Goal: Communication & Community: Answer question/provide support

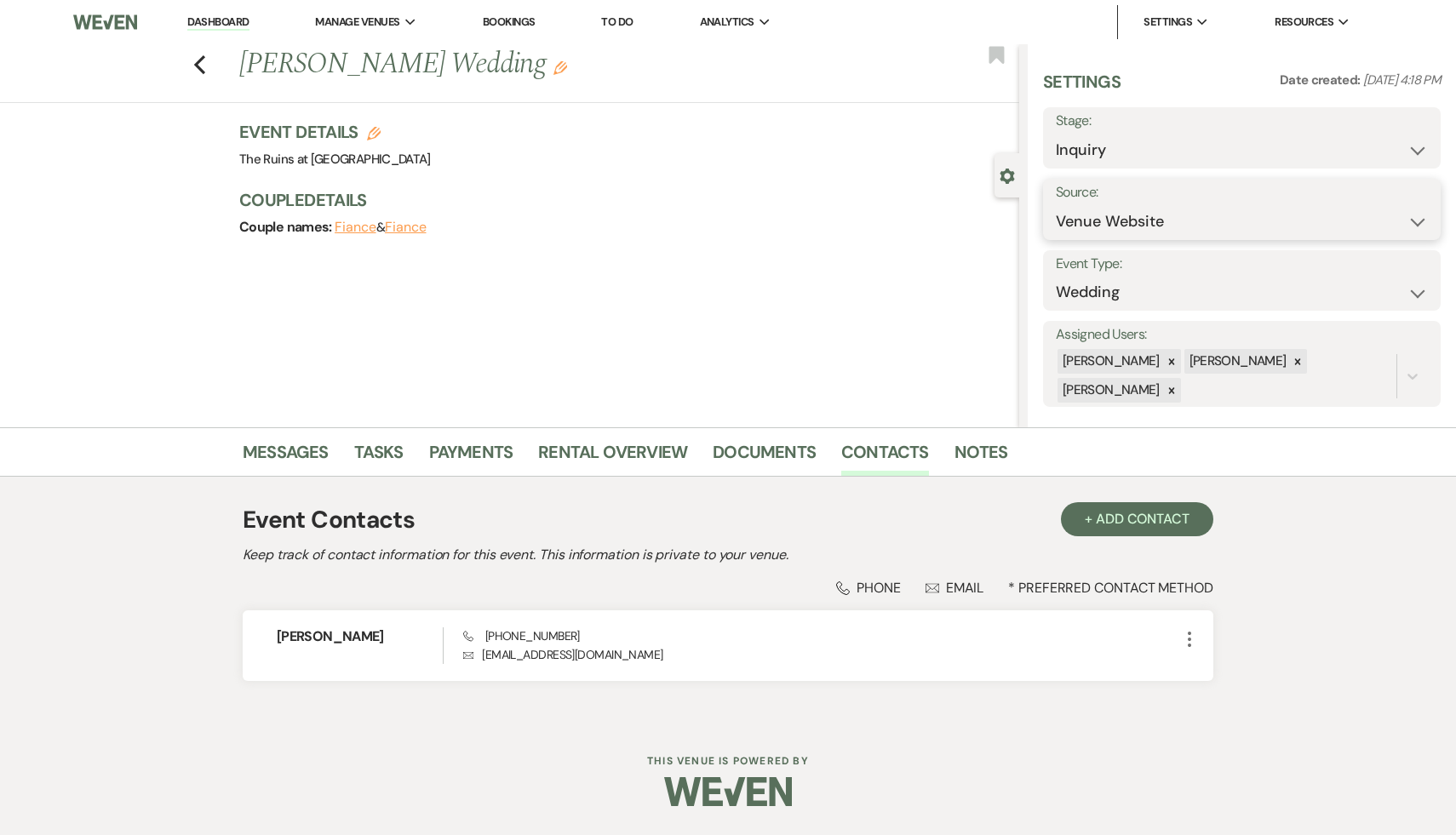
click at [1414, 218] on select "Weven Venue Website Instagram Facebook Pinterest Google The Knot Wedding Wire H…" at bounding box center [1242, 222] width 372 height 33
select select "6"
click at [1056, 205] on select "Weven Venue Website Instagram Facebook Pinterest Google The Knot Wedding Wire H…" at bounding box center [1242, 222] width 372 height 33
click at [1383, 206] on button "Save" at bounding box center [1386, 209] width 107 height 34
click at [282, 456] on link "Messages" at bounding box center [286, 457] width 86 height 37
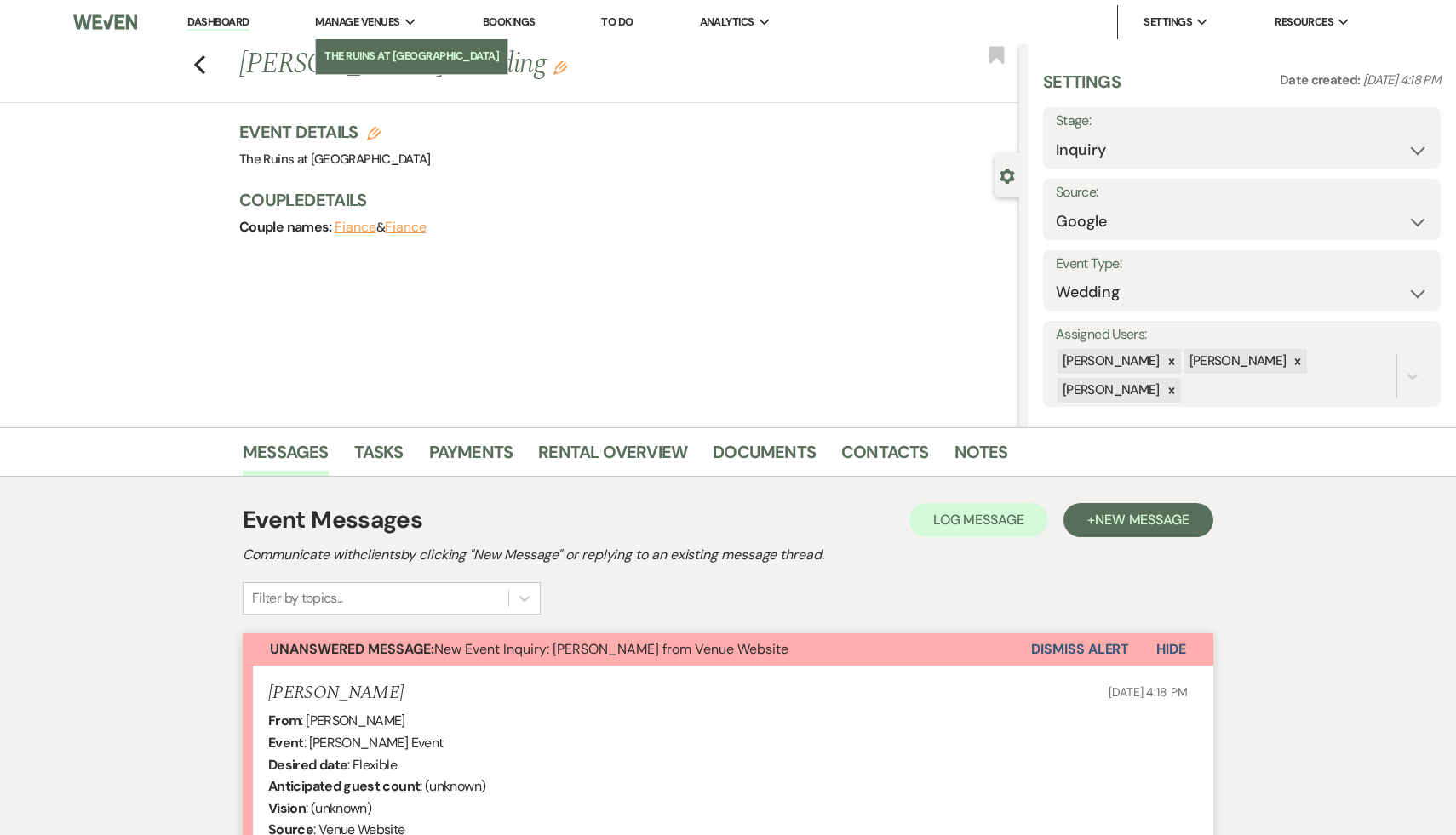
click at [398, 50] on li "The Ruins at [GEOGRAPHIC_DATA]" at bounding box center [412, 56] width 175 height 17
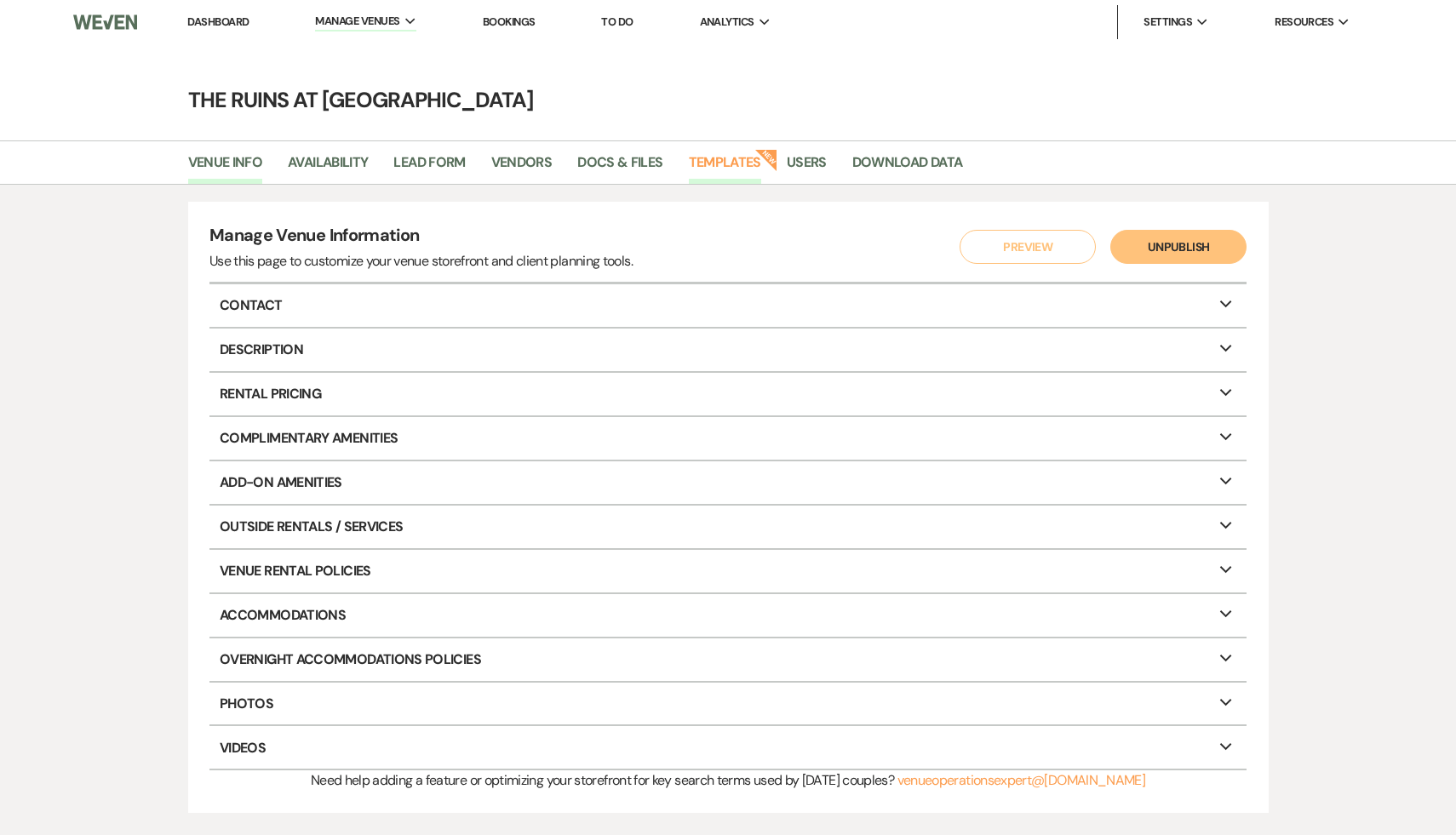
click at [738, 156] on link "Templates" at bounding box center [725, 167] width 73 height 33
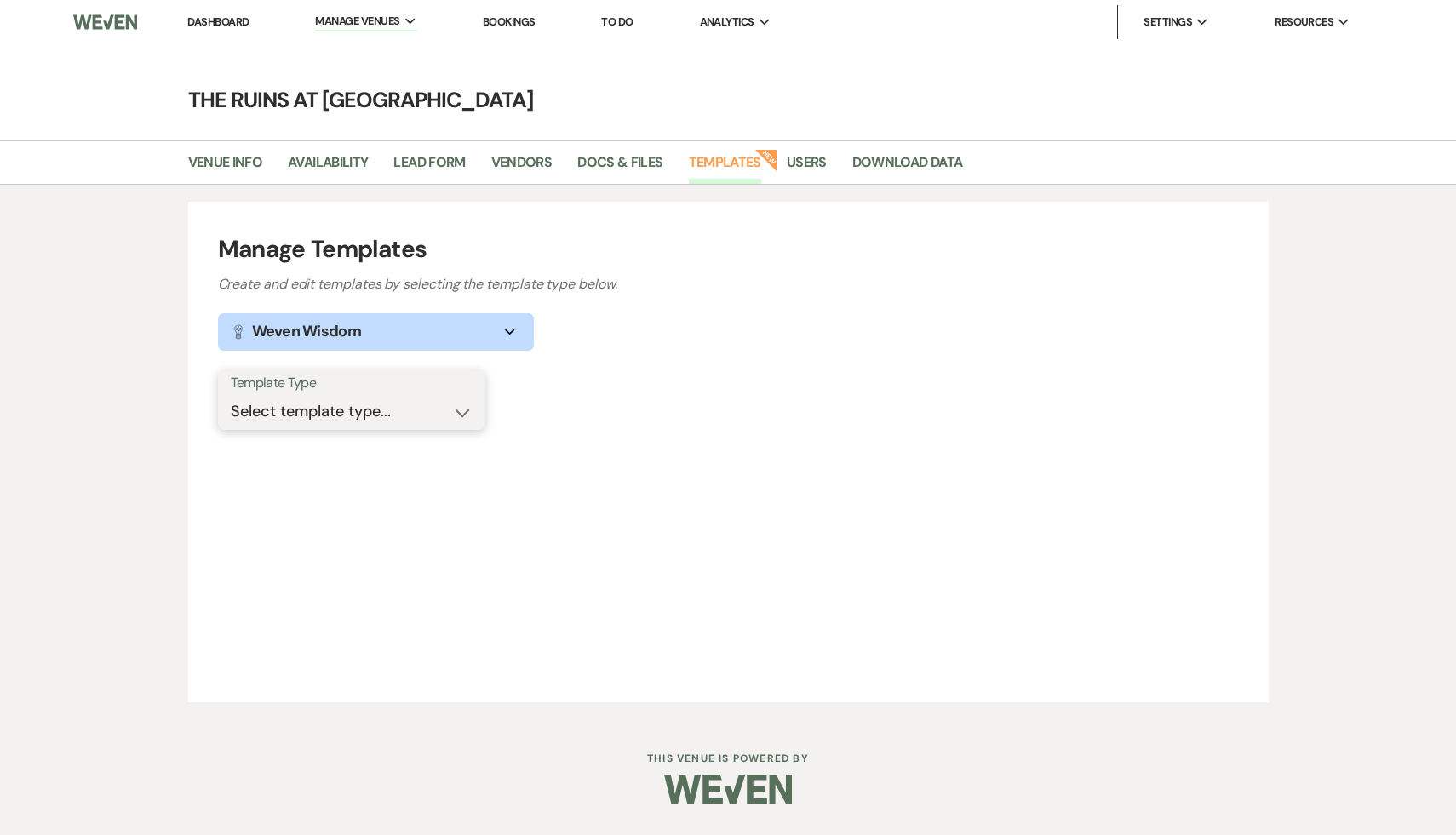
click at [457, 409] on select "Select template type... Task List Message Templates Payment Plan Inventory Item…" at bounding box center [352, 412] width 242 height 33
select select "Message Templates"
click at [231, 395] on select "Select template type... Task List Message Templates Payment Plan Inventory Item…" at bounding box center [352, 412] width 242 height 33
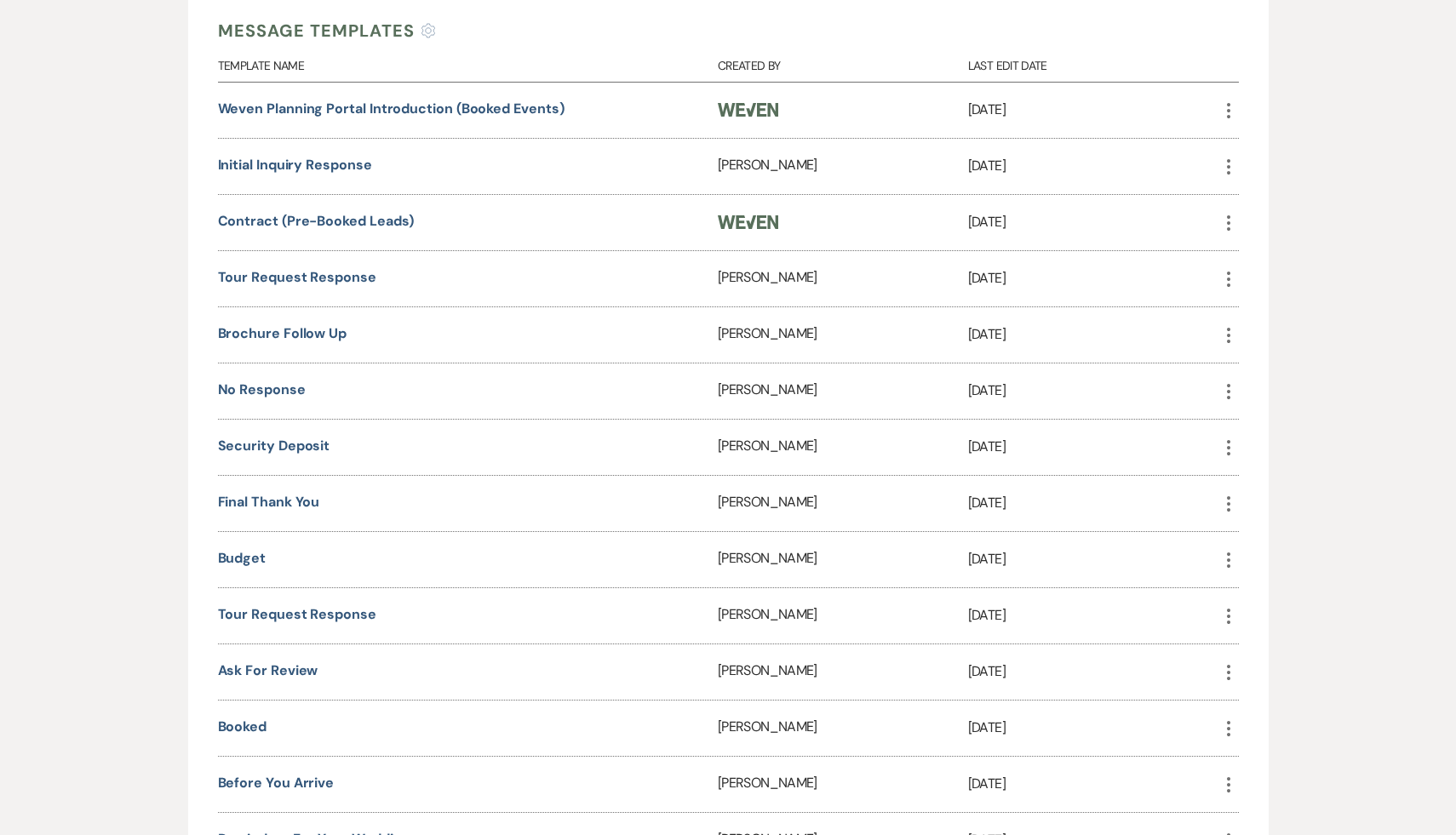
scroll to position [550, 0]
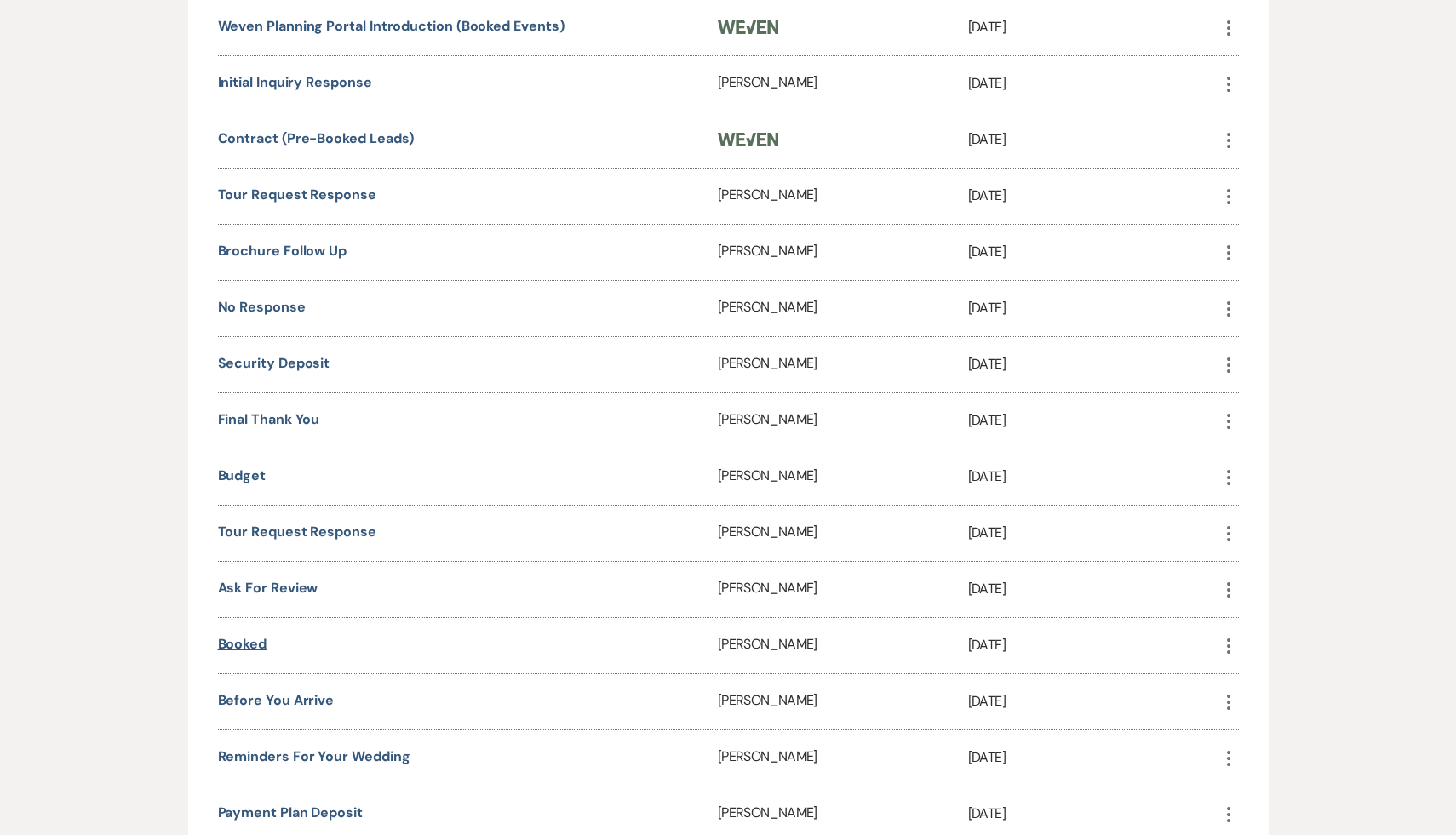
click at [244, 636] on link "Booked" at bounding box center [242, 643] width 49 height 18
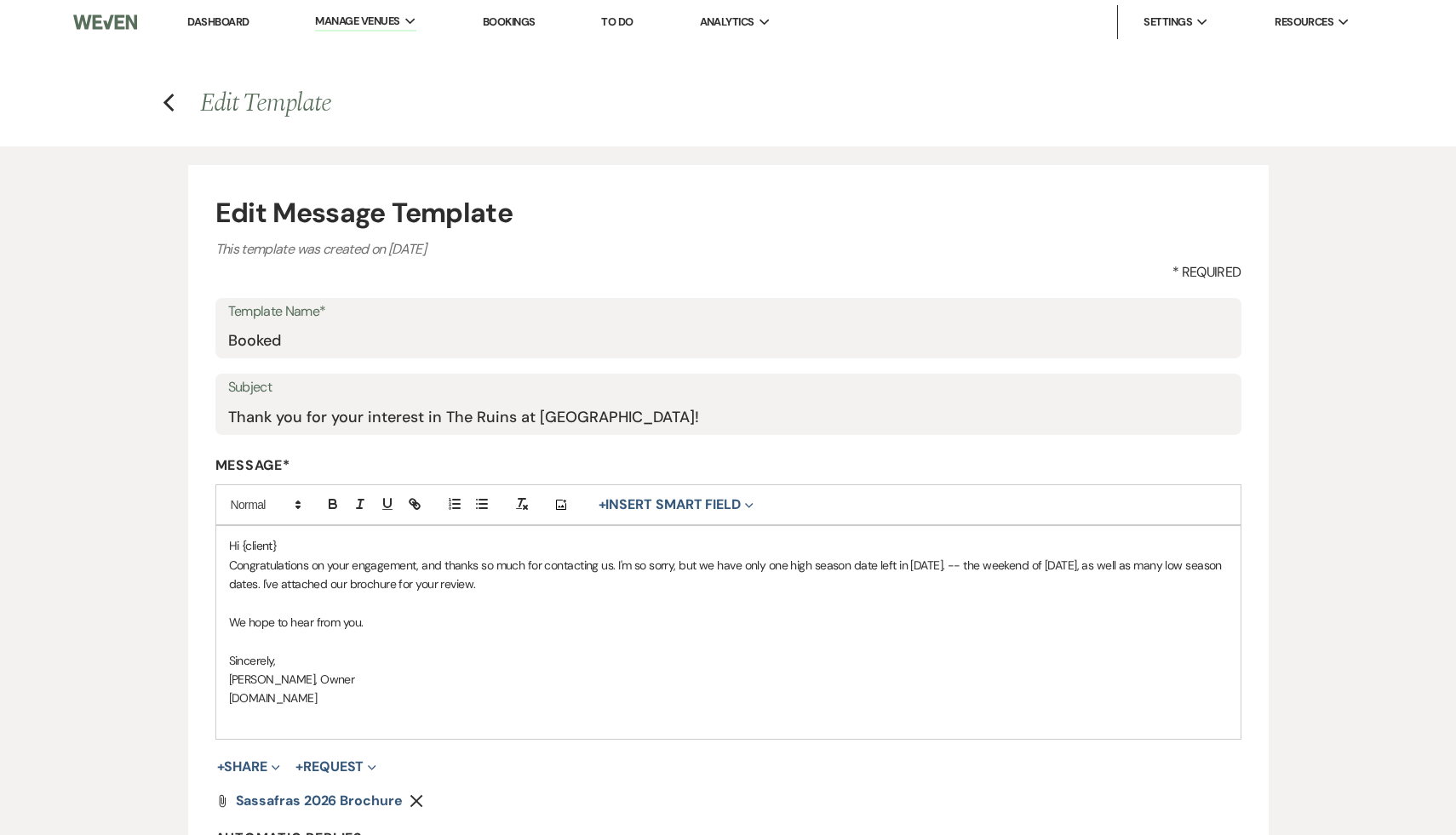
click at [715, 563] on p "Congratulations on your engagement, and thanks so much for contacting us. I'm s…" at bounding box center [728, 575] width 998 height 38
drag, startPoint x: 1025, startPoint y: 578, endPoint x: 208, endPoint y: 584, distance: 817.0
click at [208, 584] on form "Edit Message Template This template was created on [DATE] * Required Template N…" at bounding box center [728, 568] width 1080 height 805
click at [741, 637] on p at bounding box center [728, 641] width 998 height 19
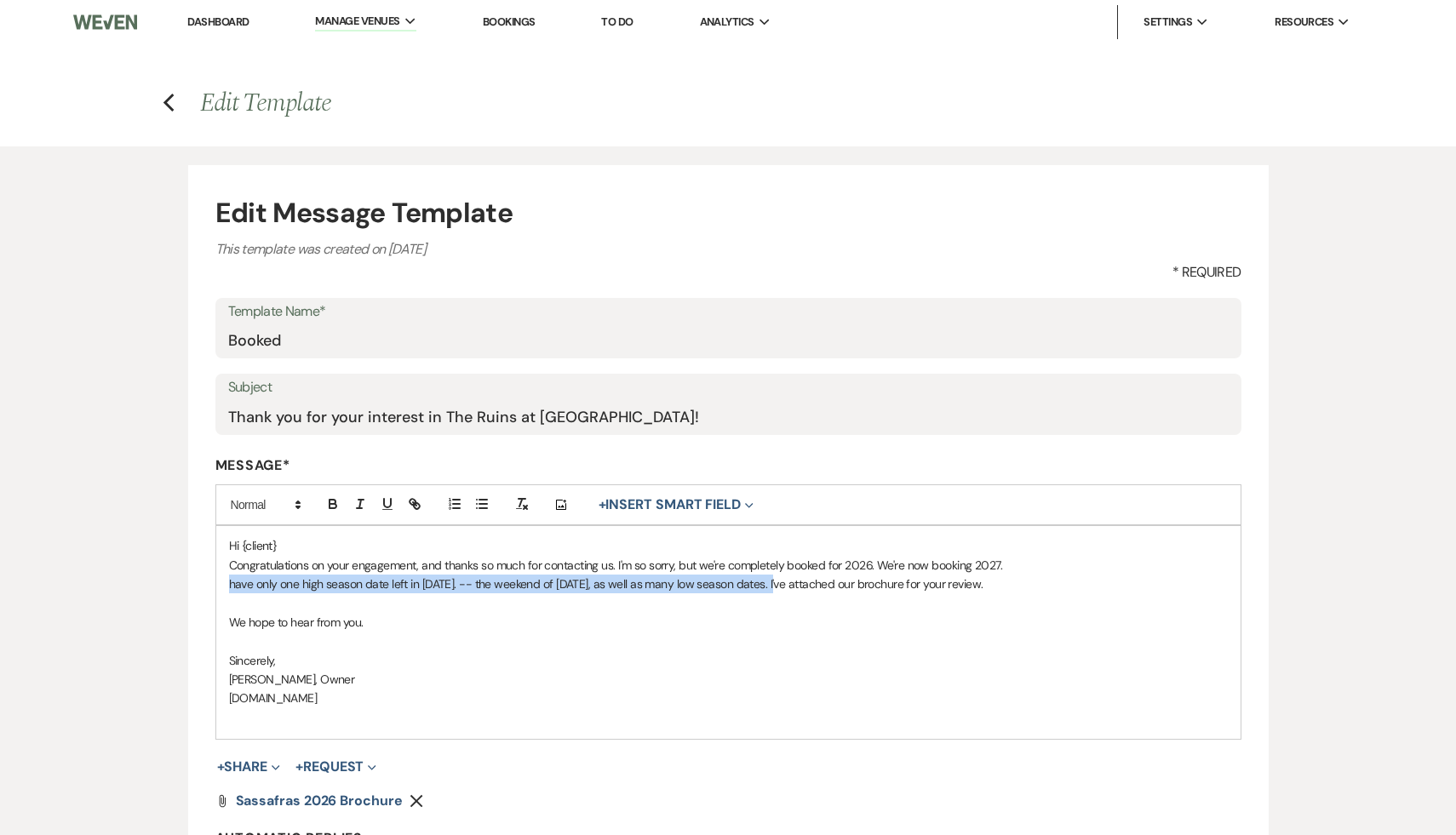
drag, startPoint x: 779, startPoint y: 583, endPoint x: 211, endPoint y: 587, distance: 568.0
click at [211, 587] on form "Edit Message Template This template was created on [DATE] * Required Template N…" at bounding box center [728, 568] width 1080 height 805
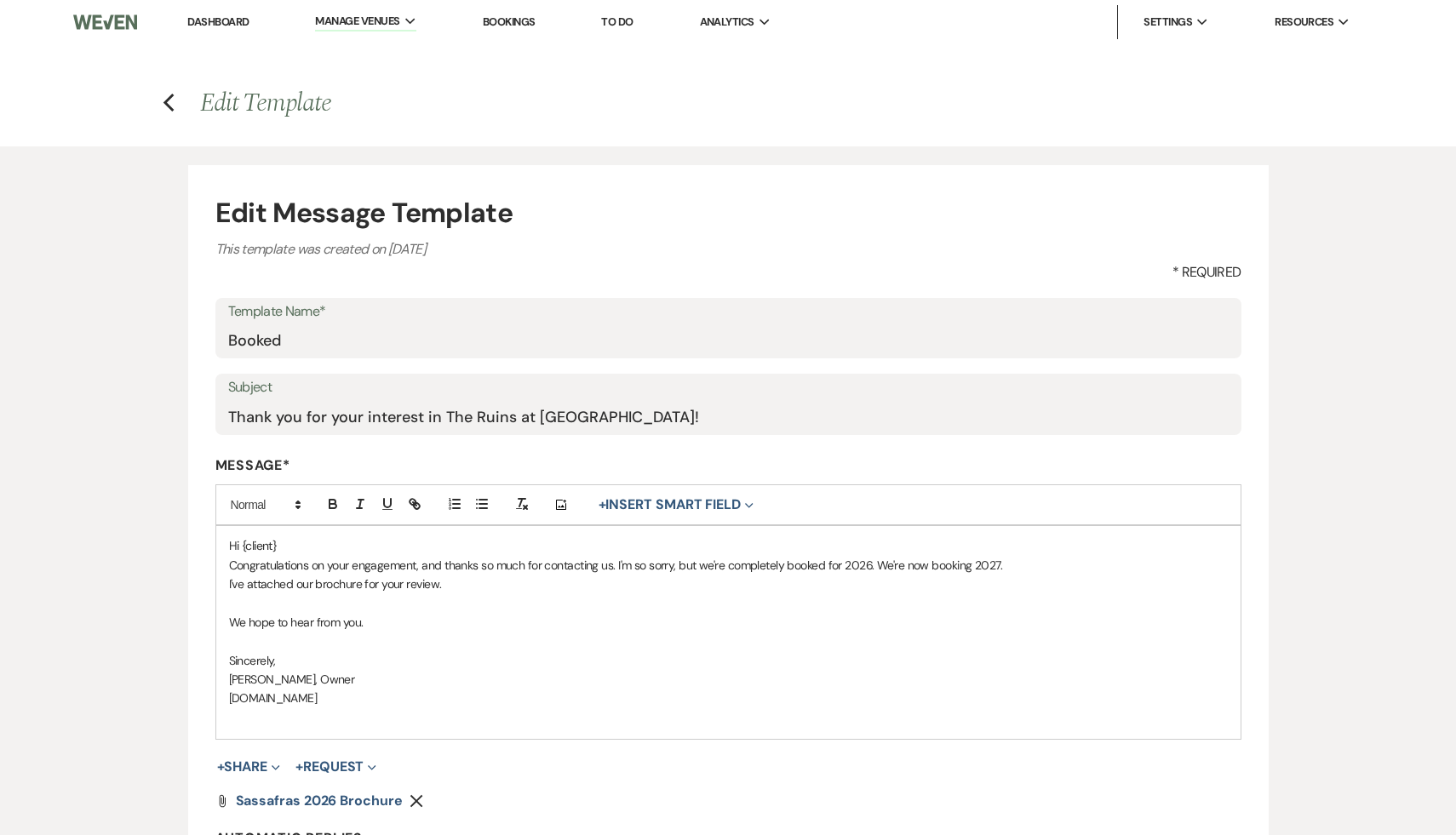
scroll to position [8, 0]
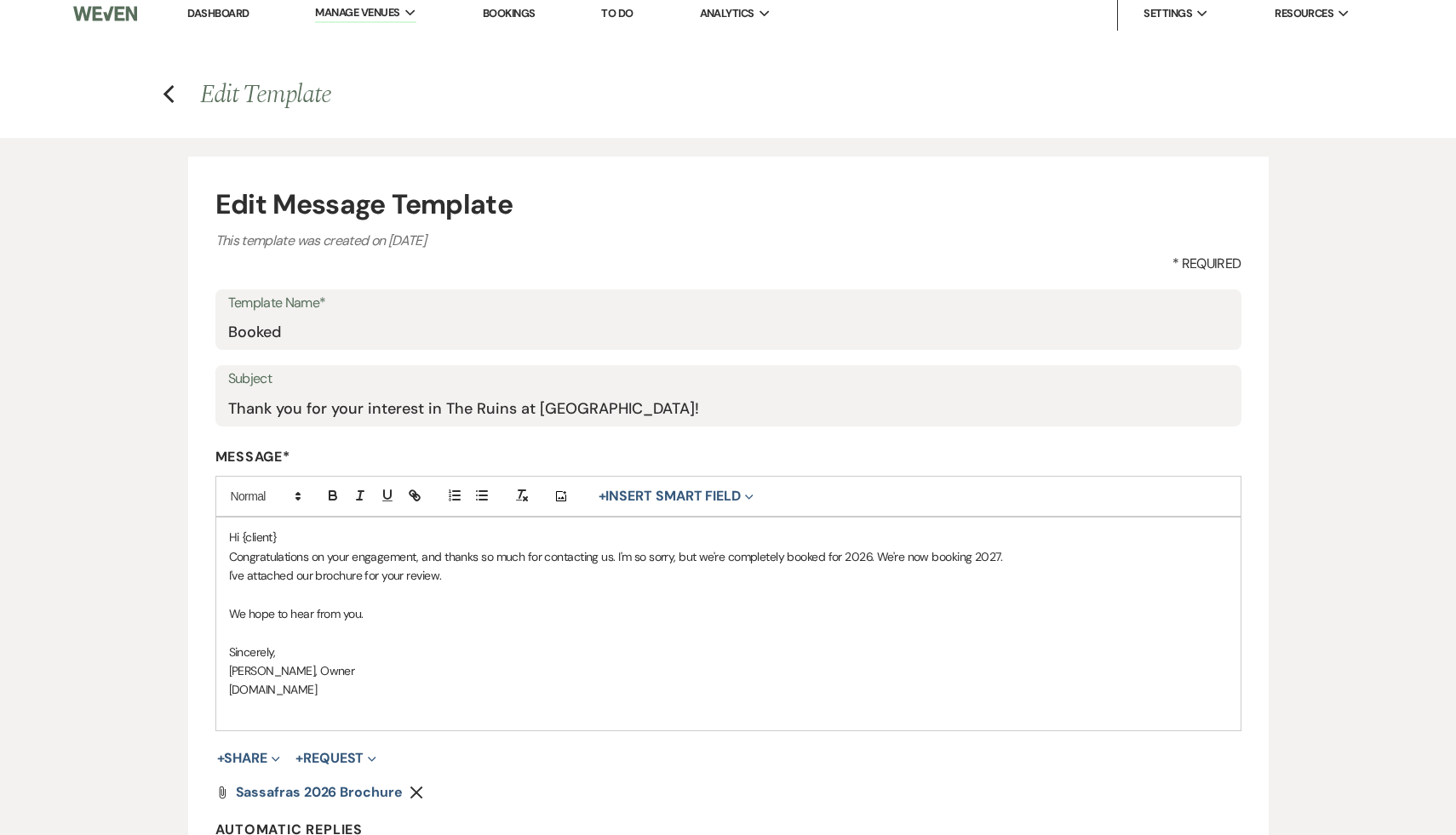
click at [887, 555] on p "Congratulations on your engagement, and thanks so much for contacting us. I'm s…" at bounding box center [728, 556] width 998 height 19
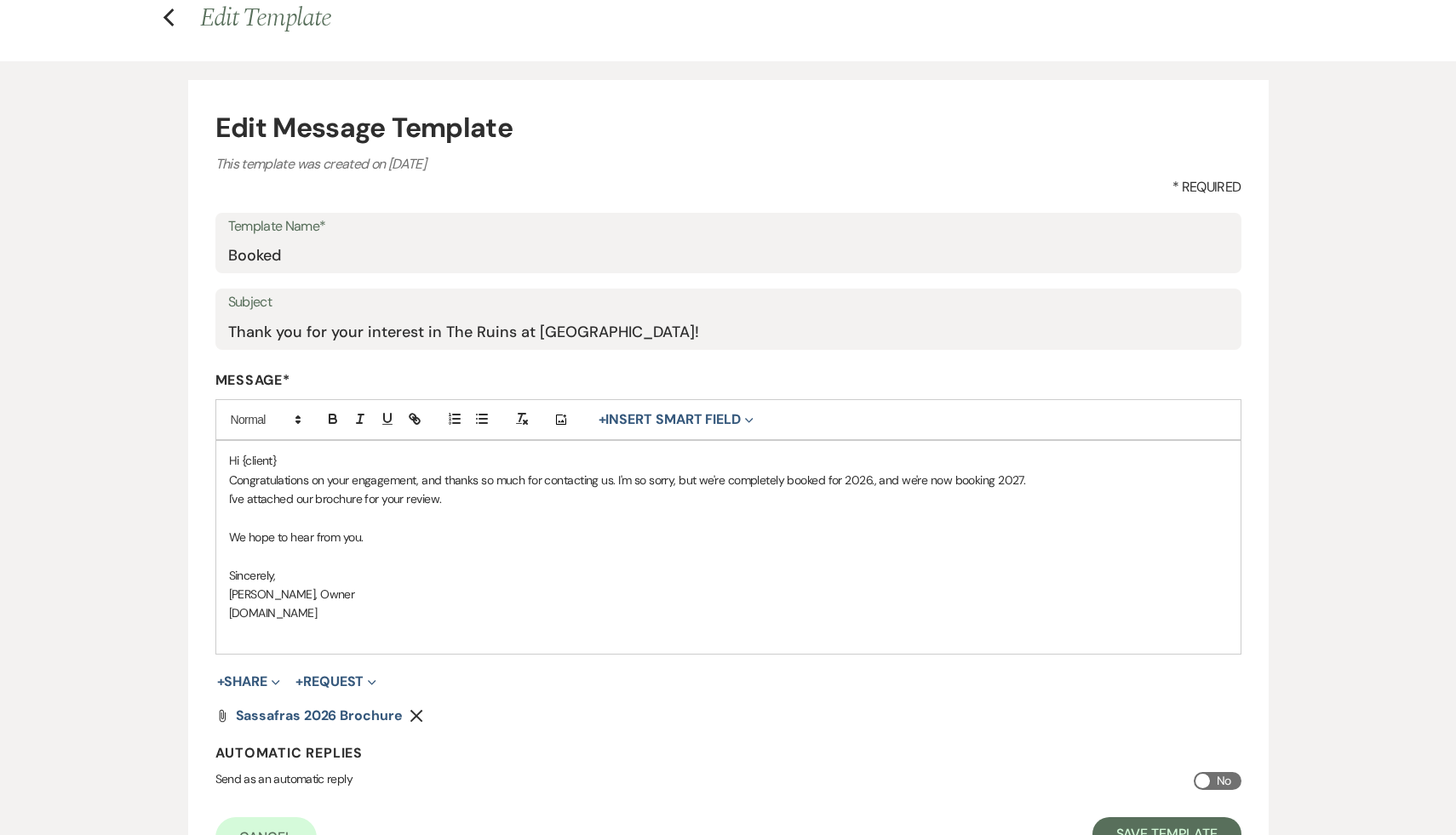
scroll to position [139, 0]
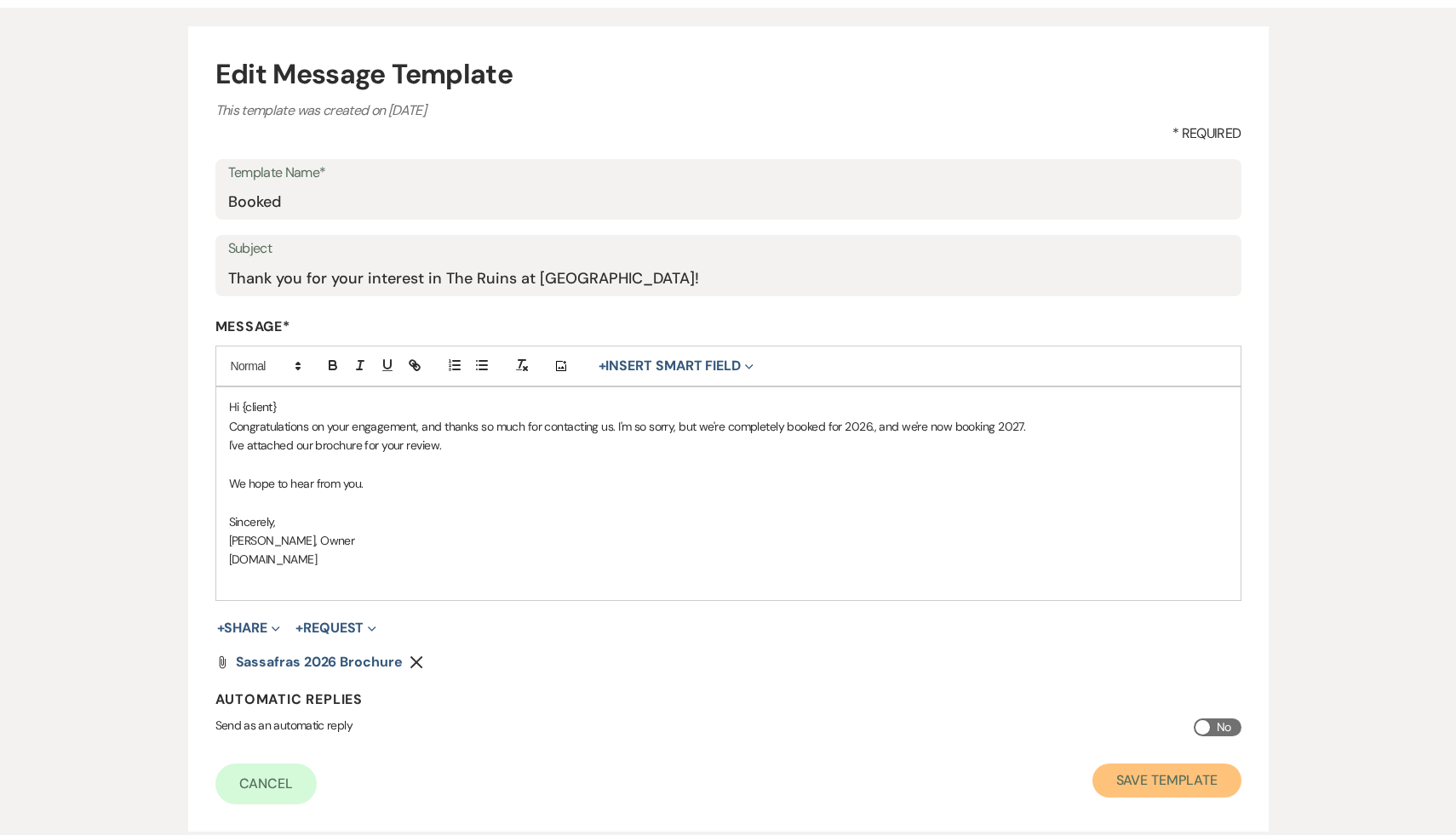
click at [1158, 779] on button "Save Template" at bounding box center [1167, 780] width 149 height 34
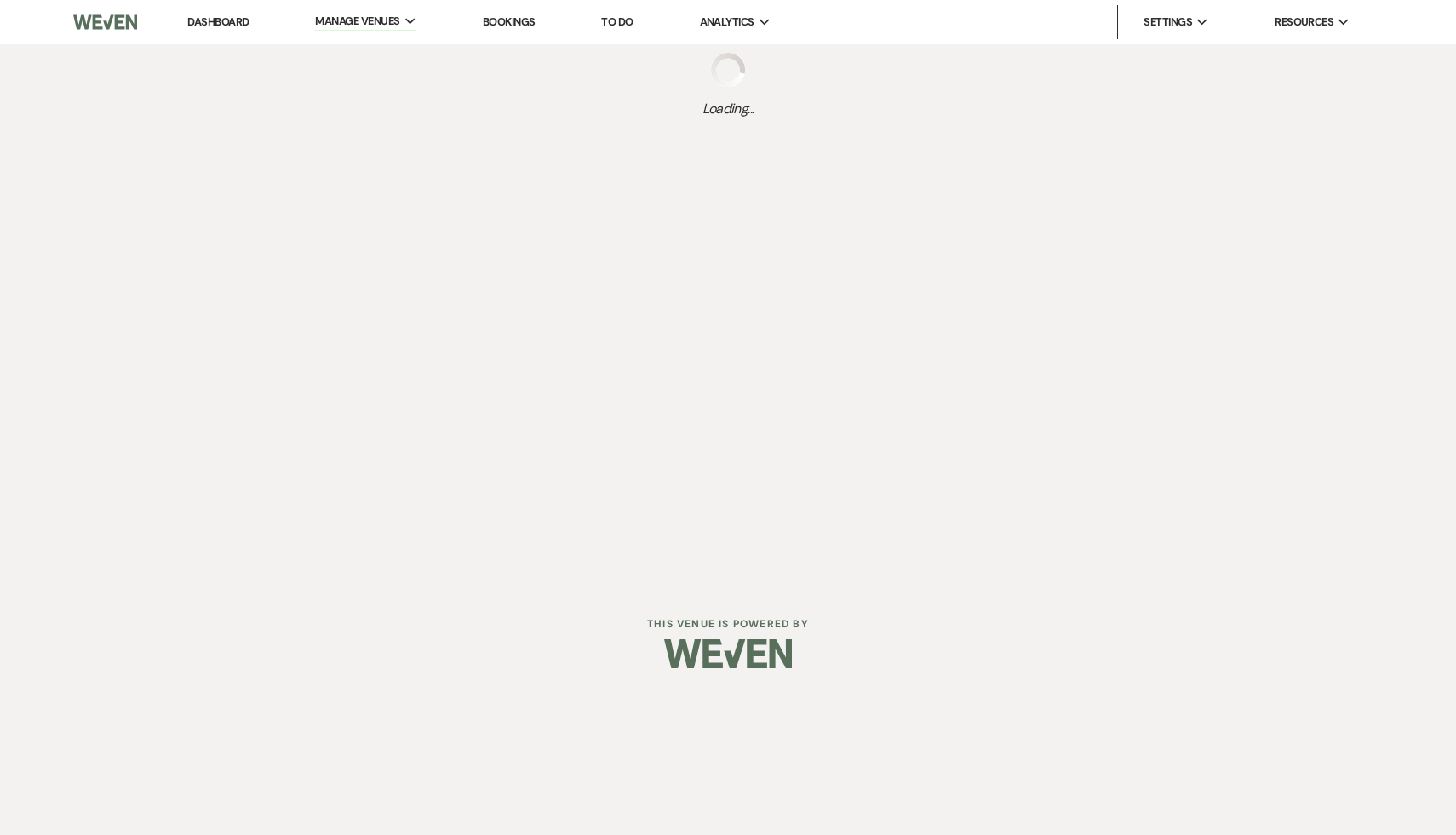
select select "Message Templates"
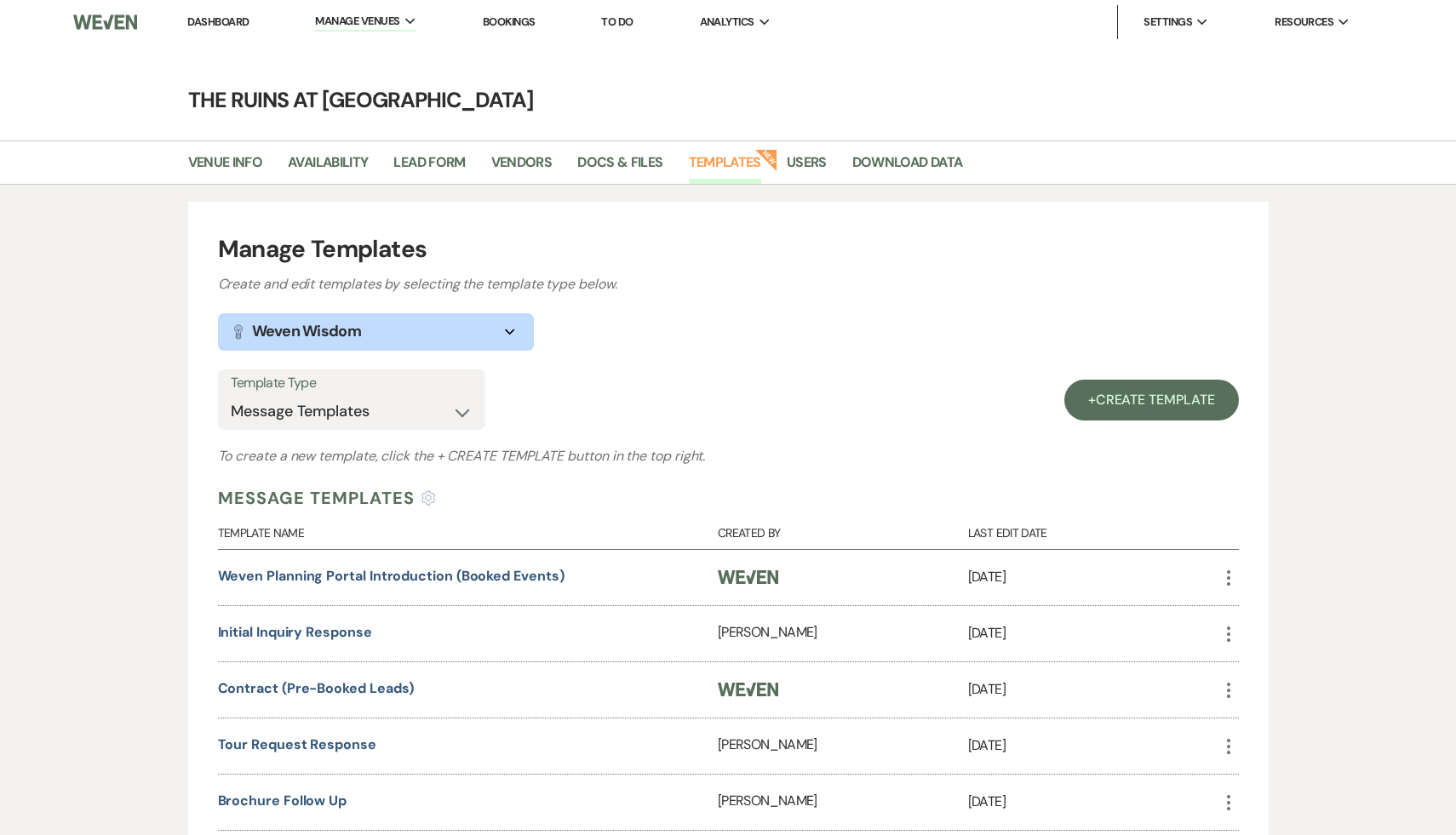
click at [226, 19] on link "Dashboard" at bounding box center [218, 22] width 61 height 15
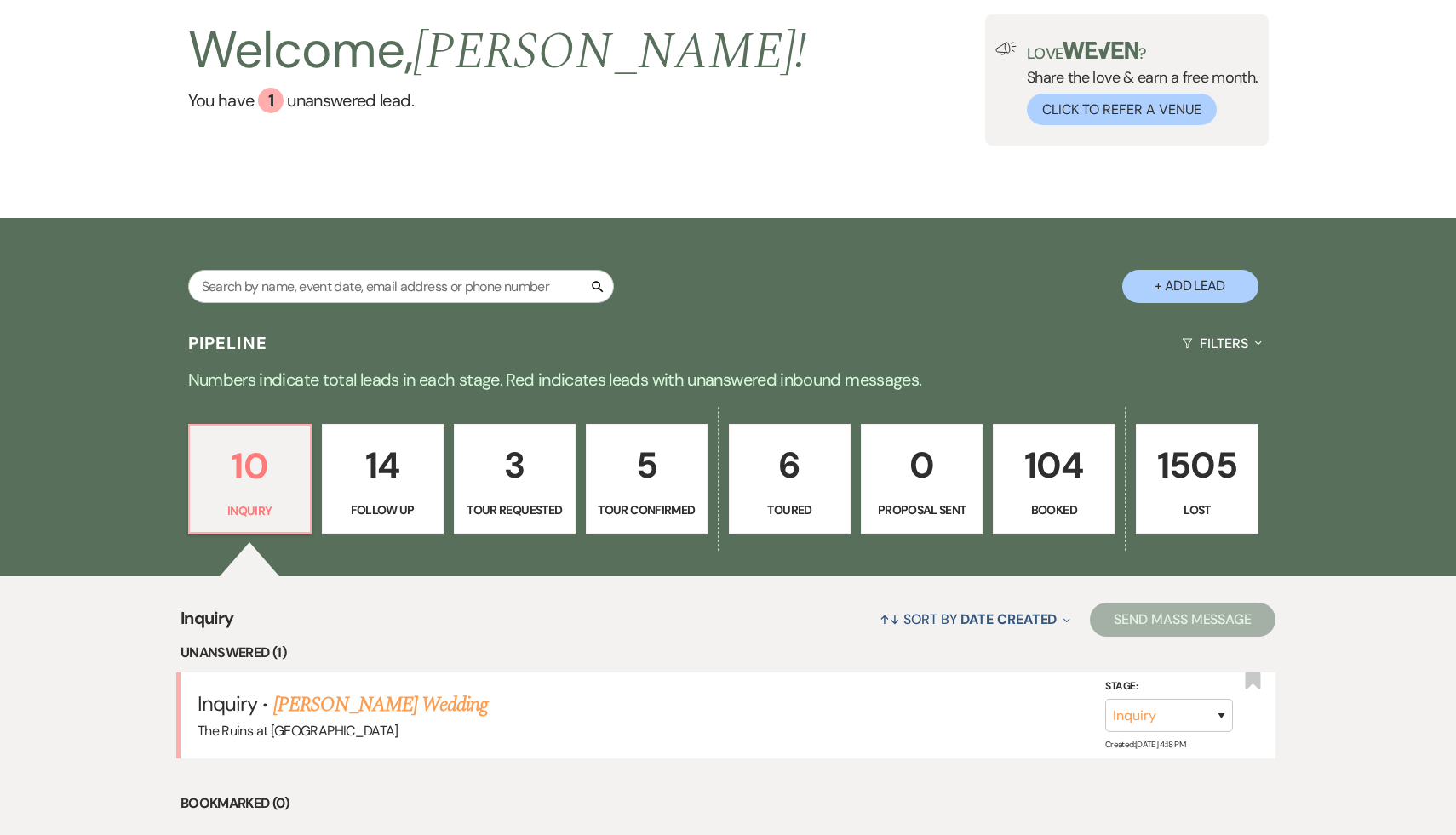
scroll to position [117, 0]
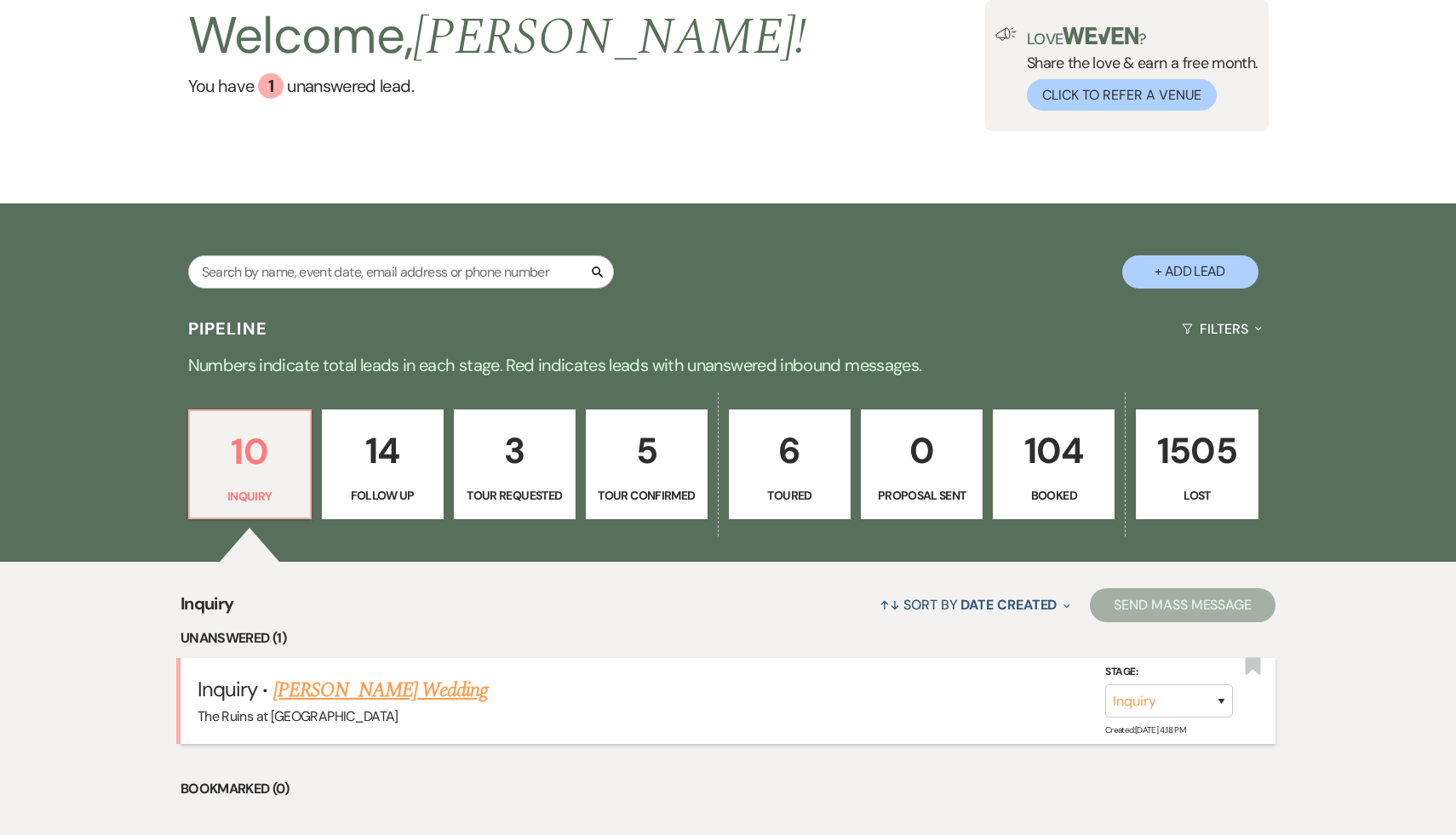
click at [336, 700] on link "[PERSON_NAME] Wedding" at bounding box center [381, 690] width 216 height 31
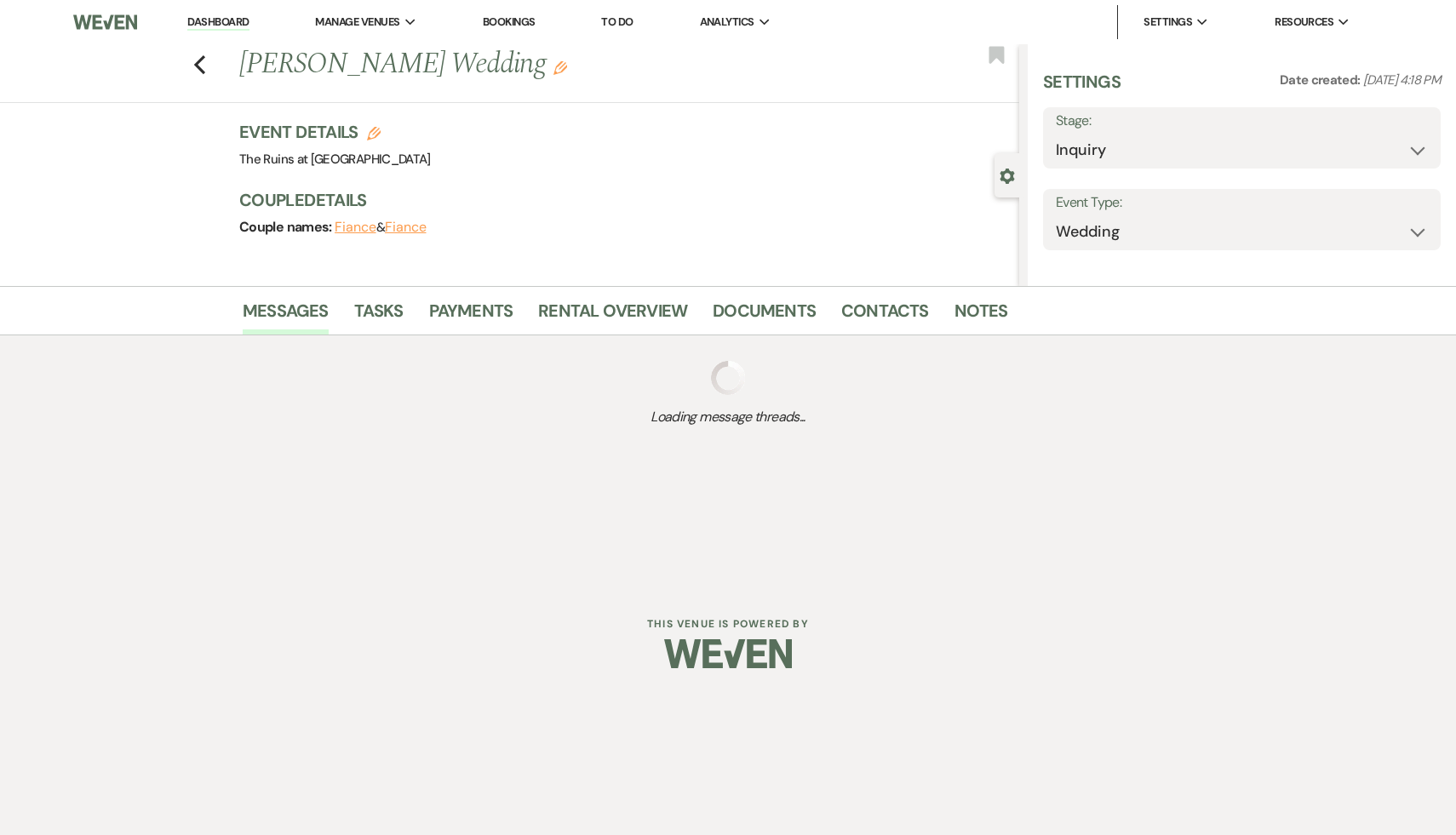
select select "6"
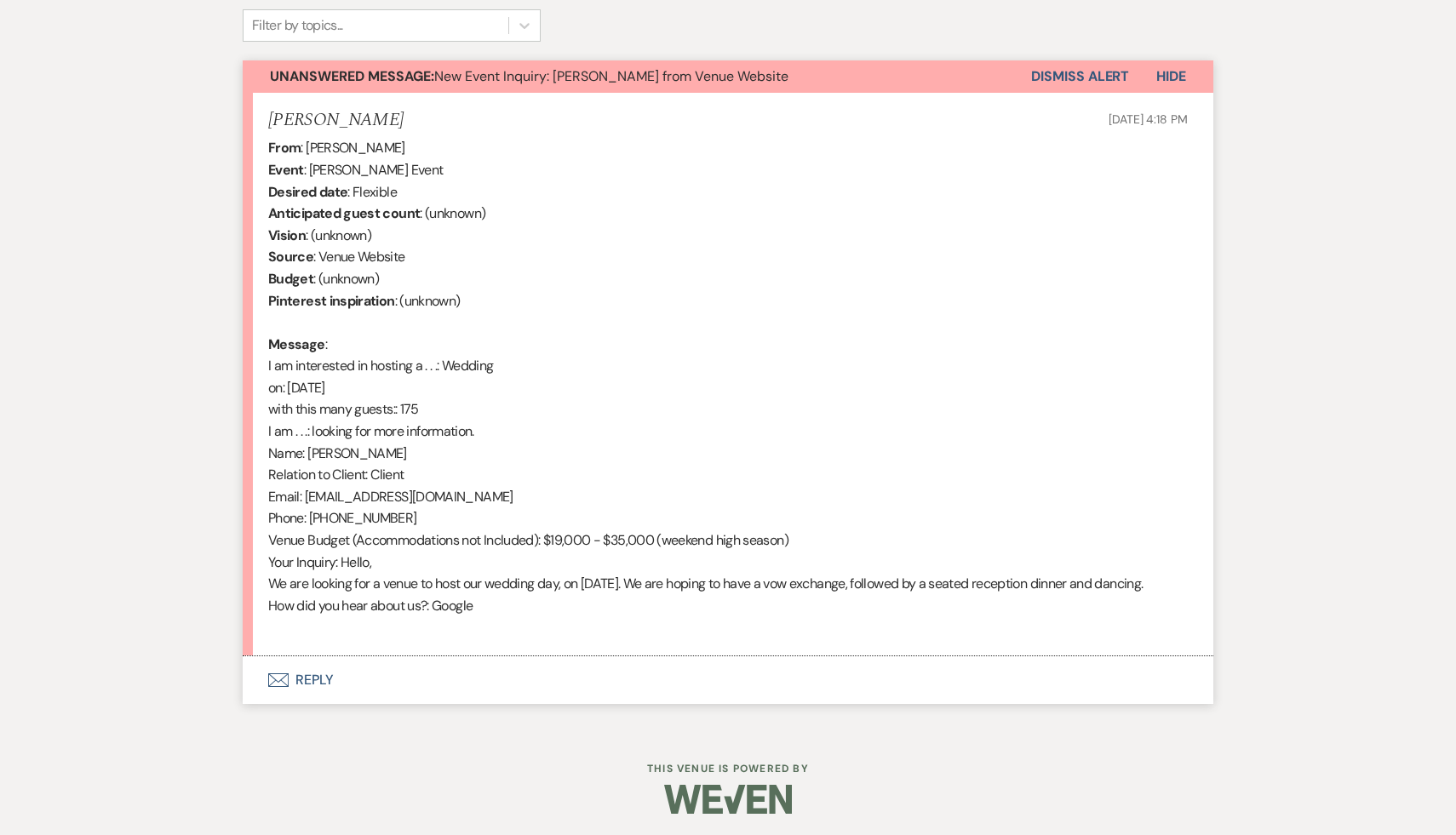
scroll to position [598, 0]
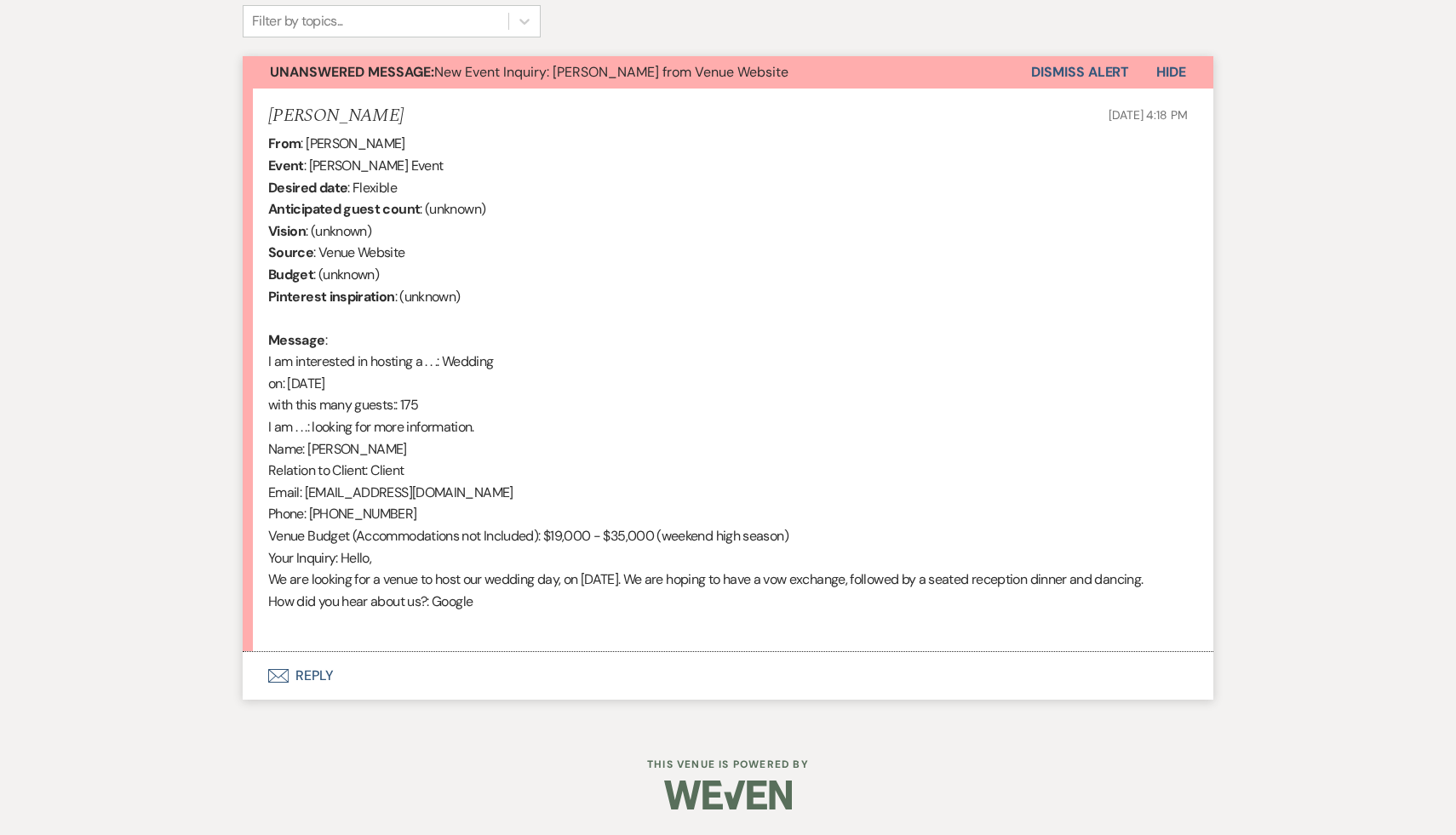
click at [319, 671] on button "Envelope Reply" at bounding box center [728, 675] width 970 height 47
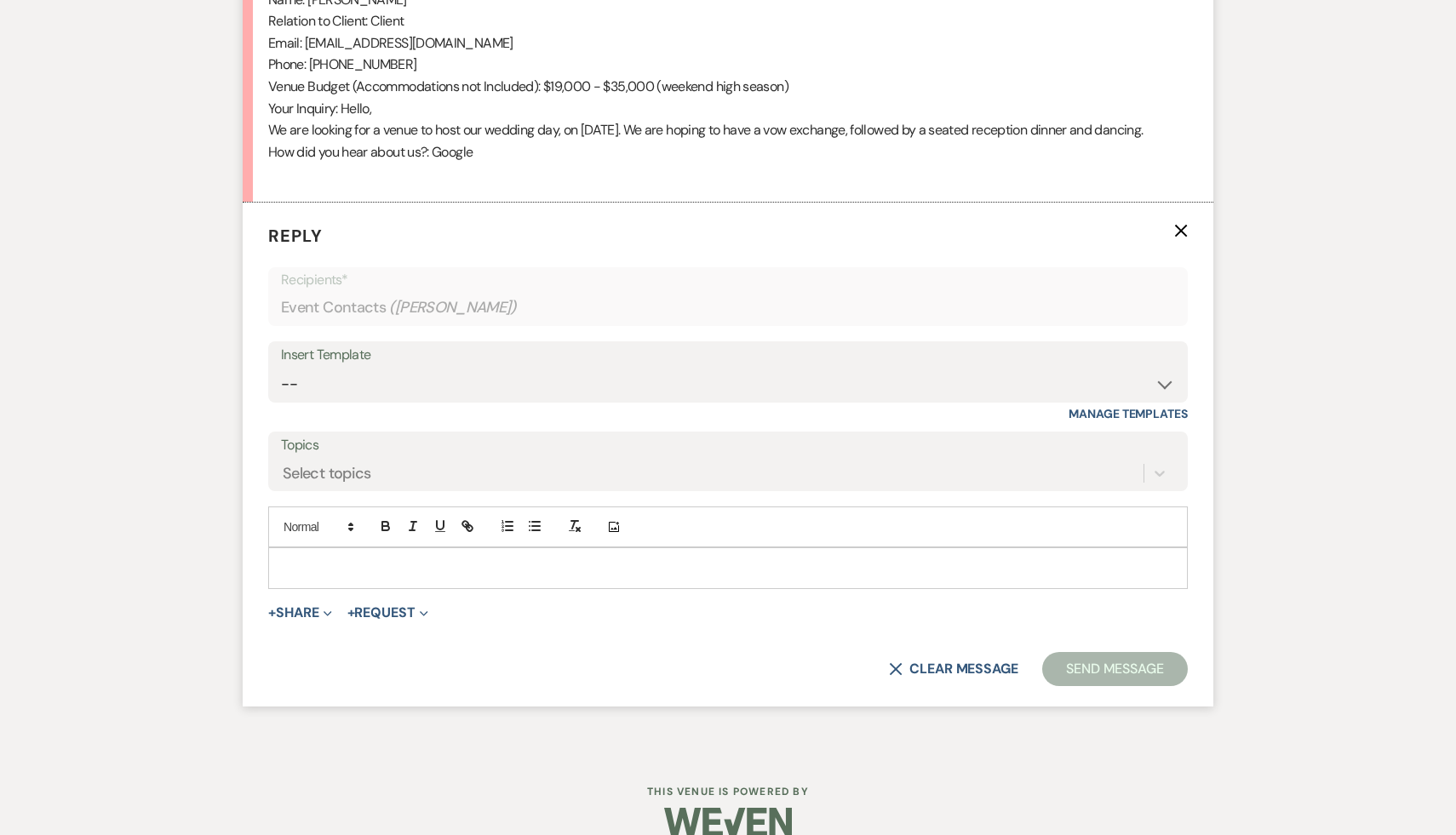
scroll to position [1075, 0]
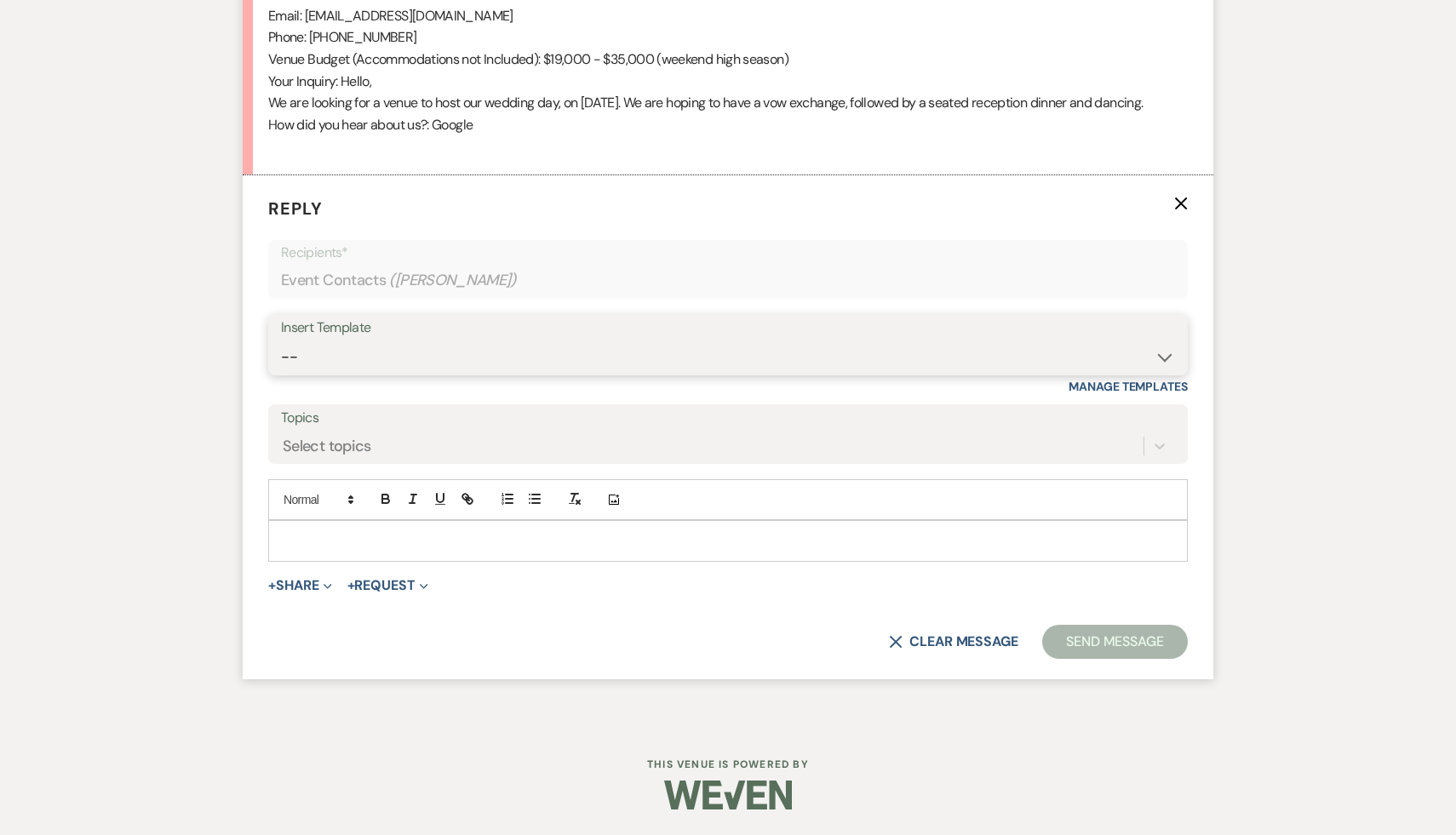
click at [1166, 354] on select "-- Weven Planning Portal Introduction (Booked Events) Initial Inquiry Response …" at bounding box center [728, 357] width 894 height 33
select select "3991"
click at [281, 340] on select "-- Weven Planning Portal Introduction (Booked Events) Initial Inquiry Response …" at bounding box center [728, 357] width 894 height 33
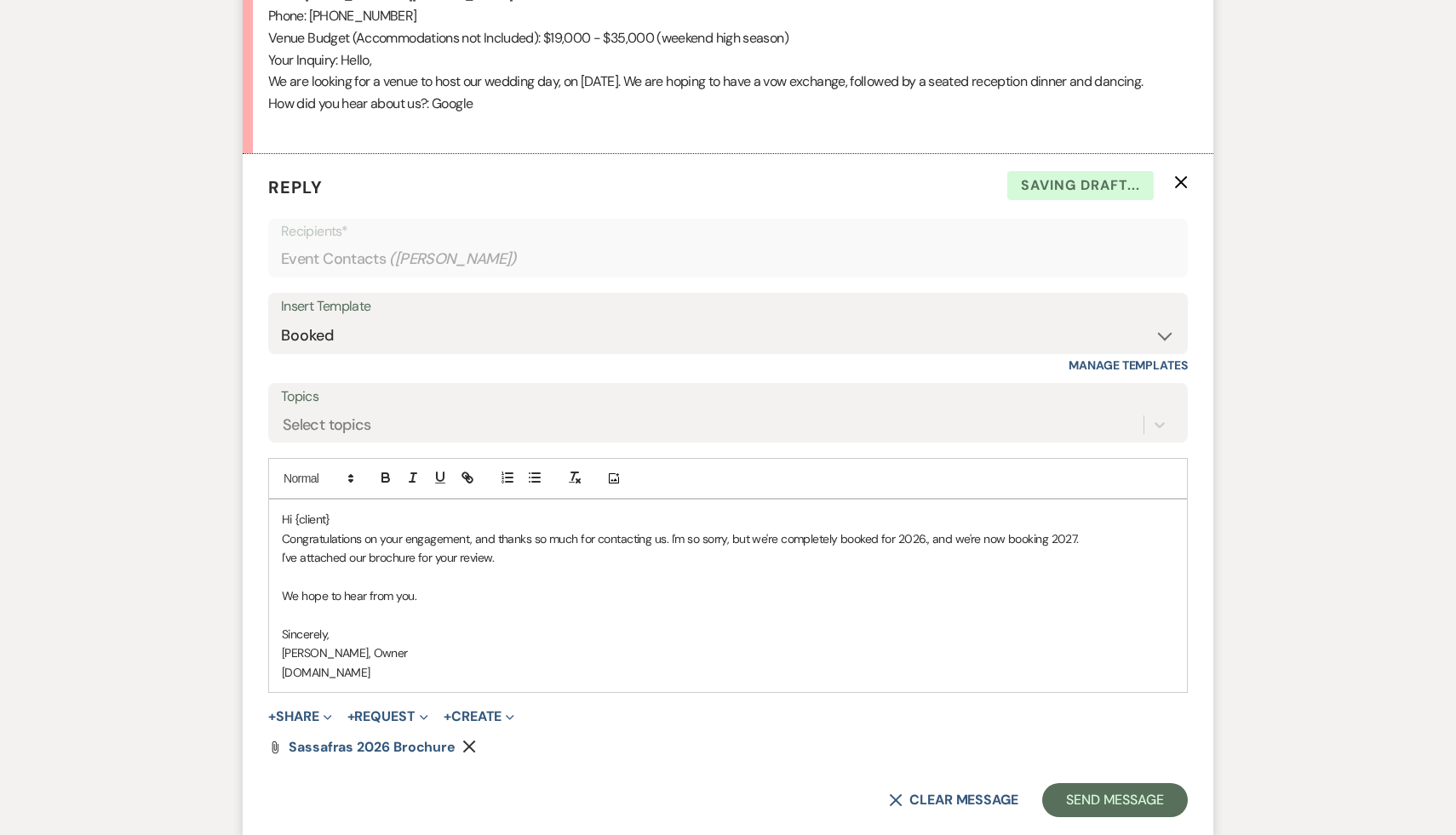
click at [428, 528] on p "Hi {client}" at bounding box center [728, 519] width 892 height 19
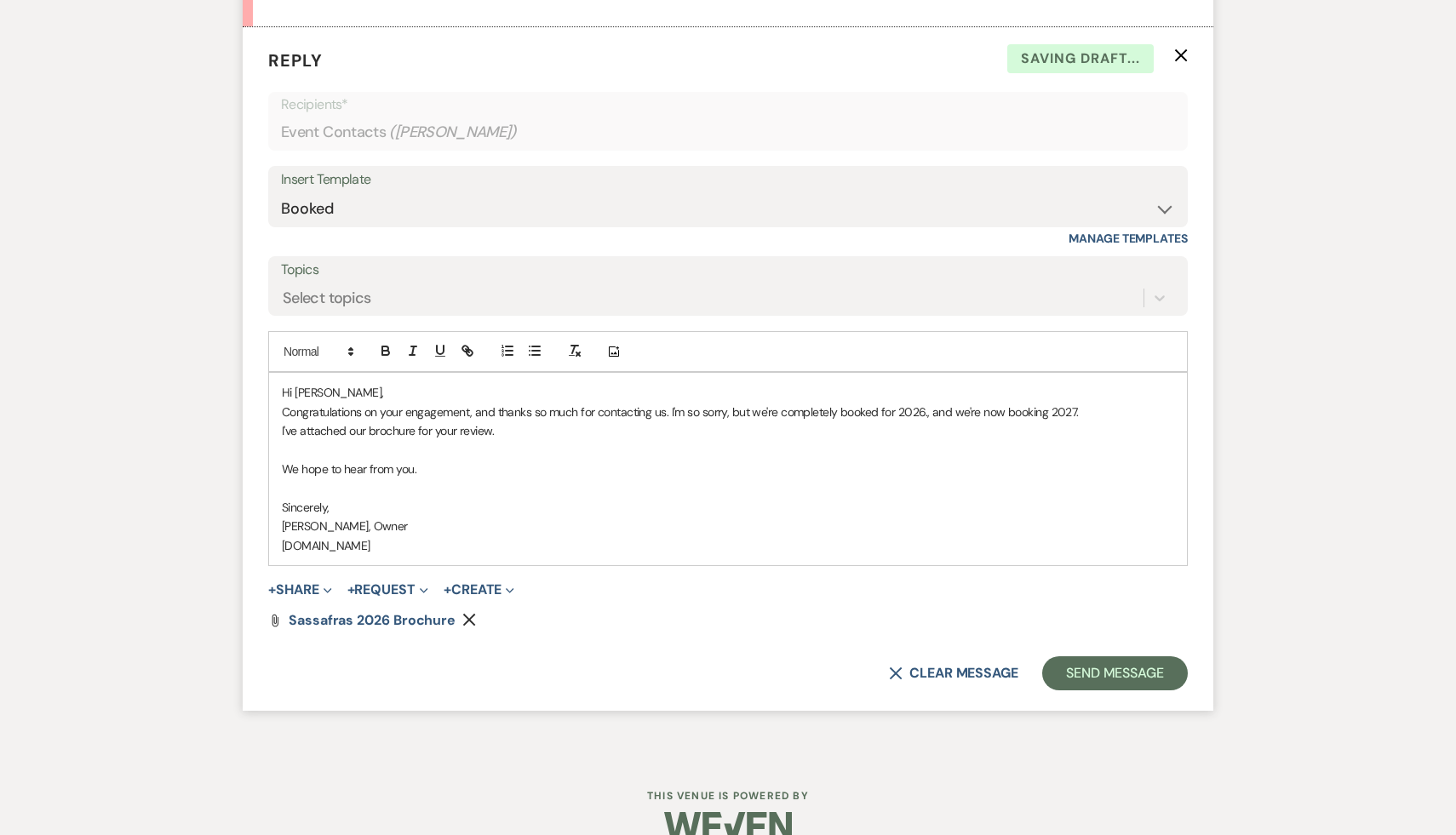
scroll to position [1226, 0]
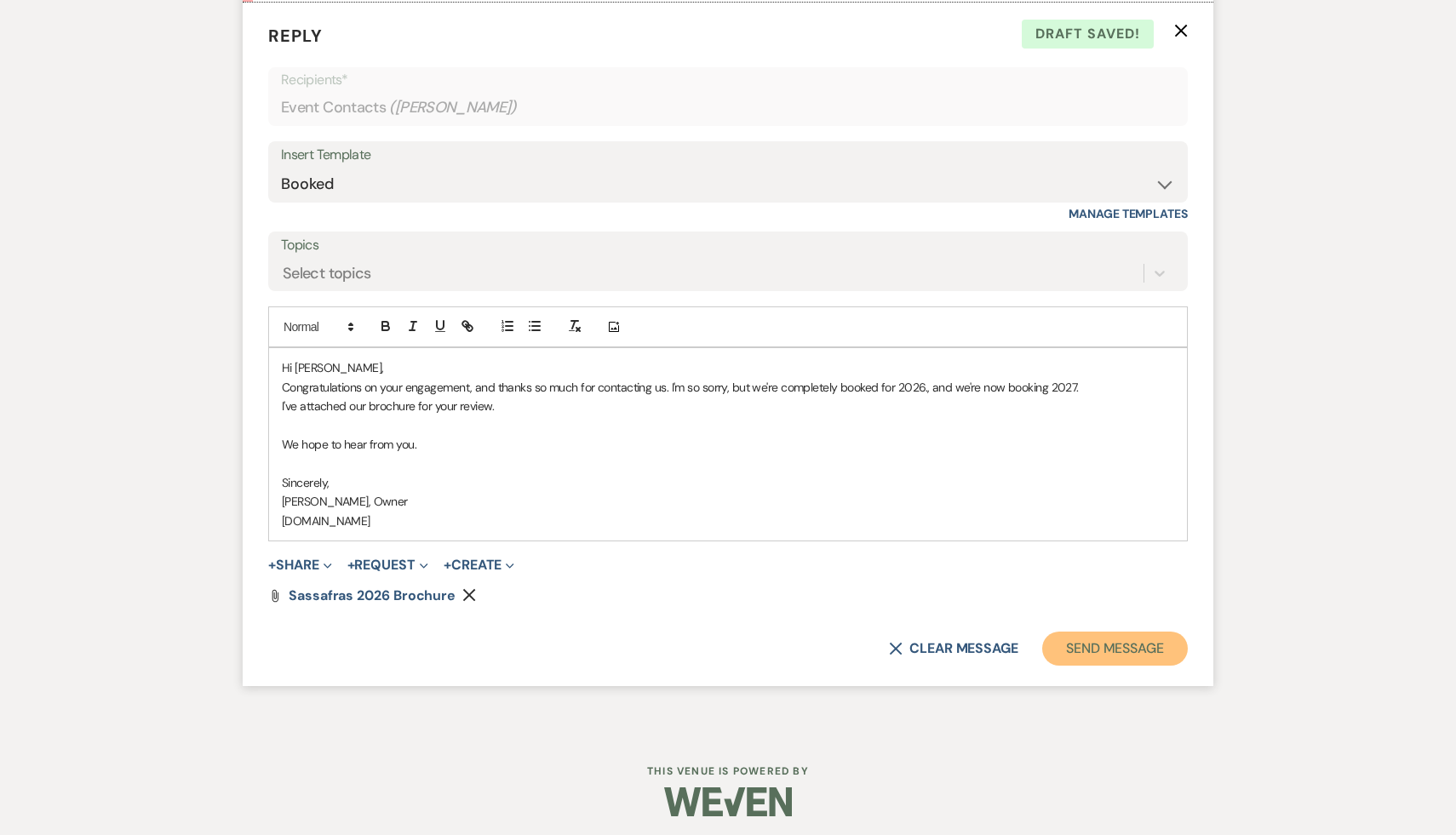
click at [1149, 663] on button "Send Message" at bounding box center [1115, 648] width 145 height 34
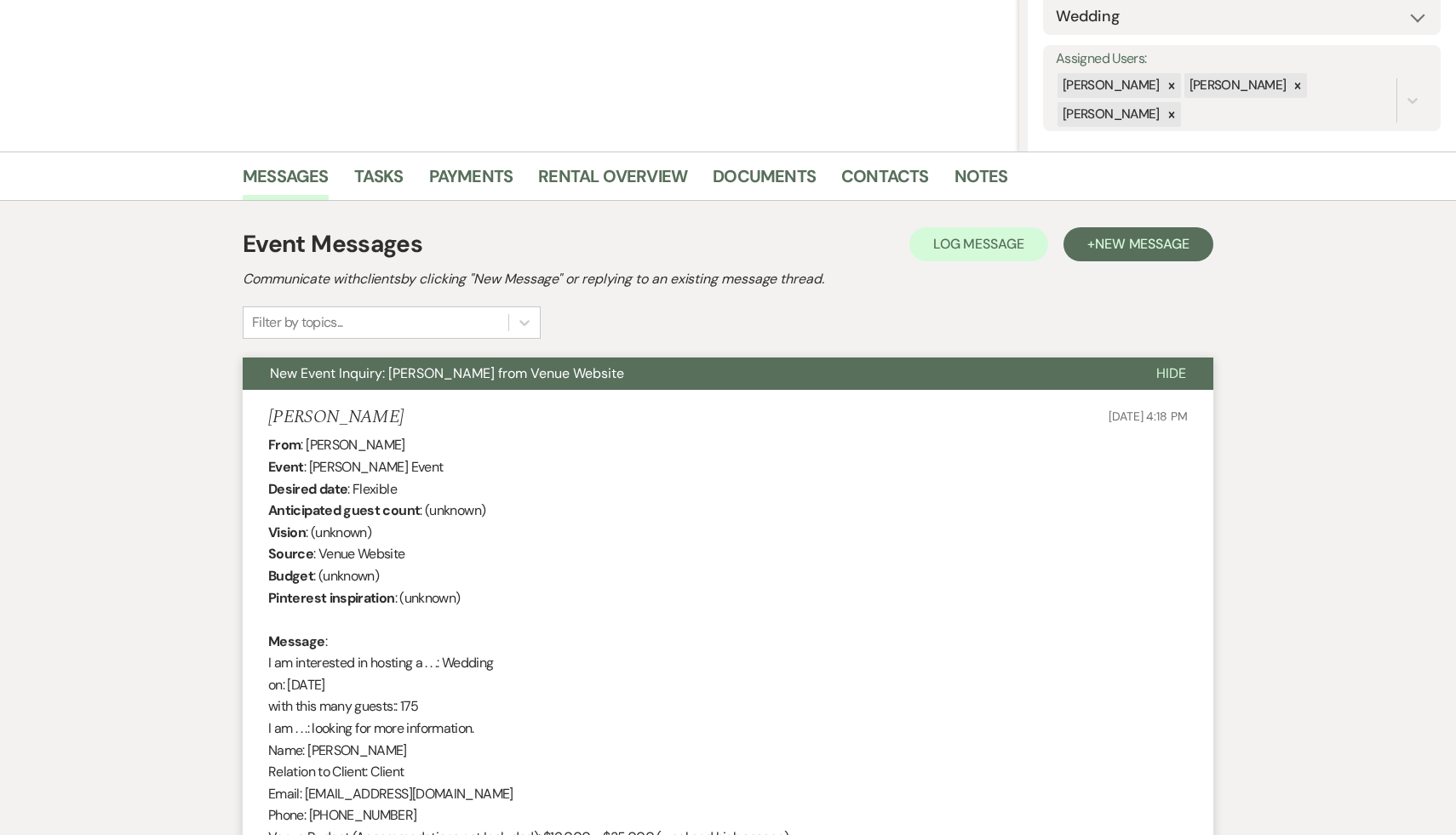
scroll to position [0, 0]
